Goal: Task Accomplishment & Management: Manage account settings

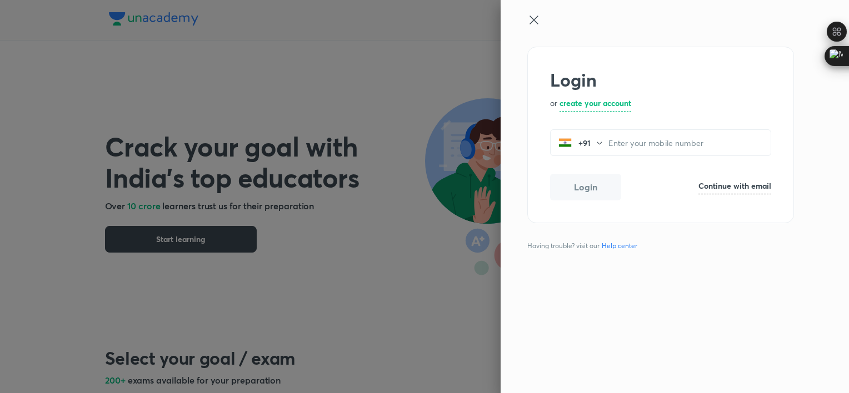
click at [535, 21] on icon at bounding box center [534, 20] width 8 height 8
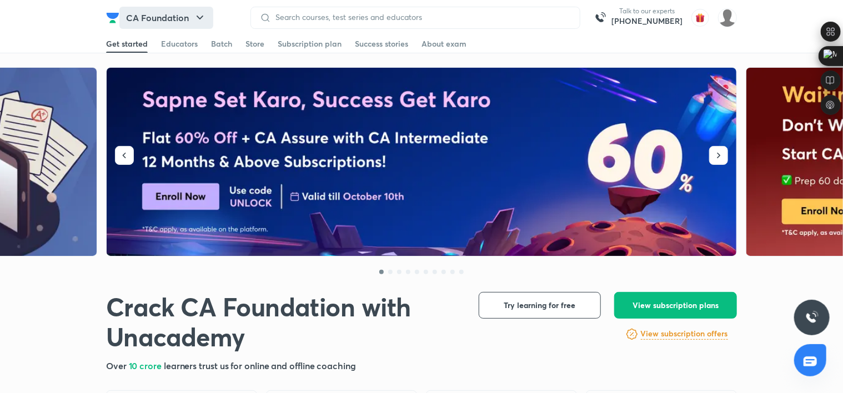
click at [158, 16] on button "CA Foundation" at bounding box center [166, 18] width 94 height 22
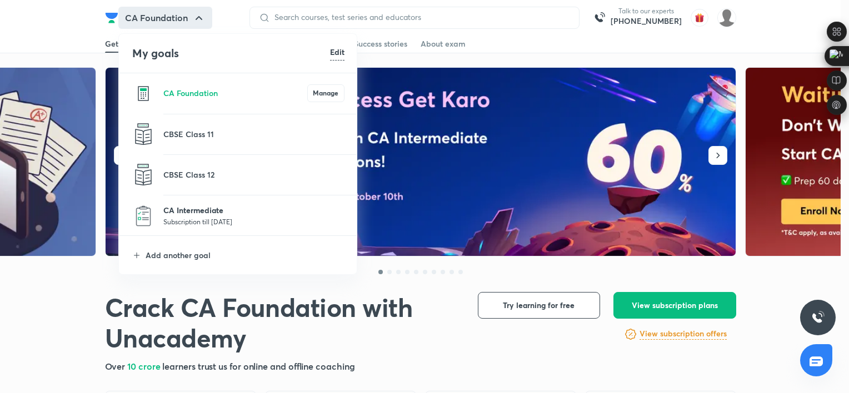
click at [211, 210] on p "CA Intermediate" at bounding box center [253, 210] width 181 height 12
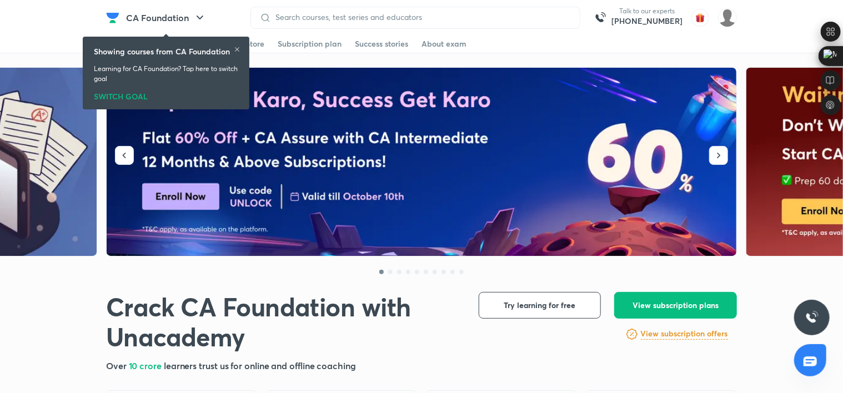
click at [116, 97] on div "SWITCH GOAL" at bounding box center [166, 94] width 144 height 12
